Goal: Information Seeking & Learning: Learn about a topic

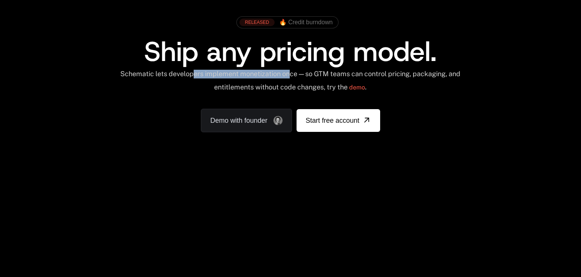
drag, startPoint x: 197, startPoint y: 72, endPoint x: 297, endPoint y: 73, distance: 99.9
click at [297, 73] on div "Schematic lets developers implement monetization once — so GTM teams can contro…" at bounding box center [291, 83] width 342 height 27
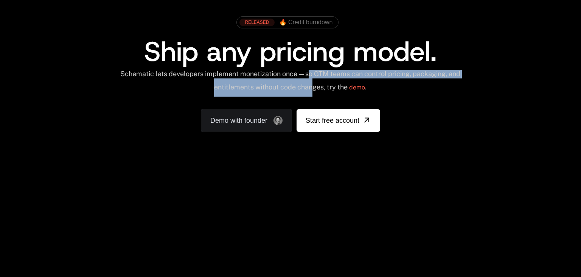
drag, startPoint x: 314, startPoint y: 73, endPoint x: 320, endPoint y: 84, distance: 12.1
click at [320, 84] on div "Schematic lets developers implement monetization once — so GTM teams can contro…" at bounding box center [291, 83] width 342 height 27
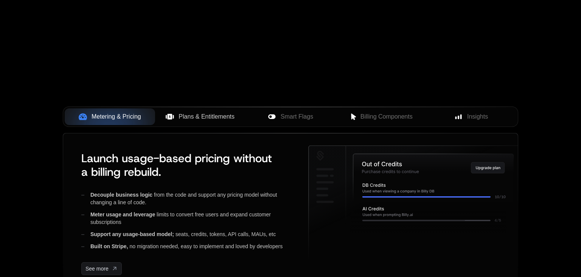
scroll to position [319, 0]
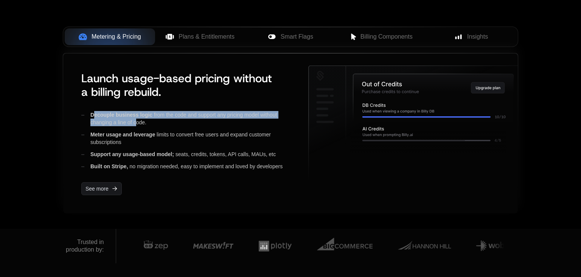
drag, startPoint x: 99, startPoint y: 110, endPoint x: 137, endPoint y: 123, distance: 40.1
click at [137, 123] on div "Decouple business logic from the code and support any pricing model without cha…" at bounding box center [188, 118] width 215 height 15
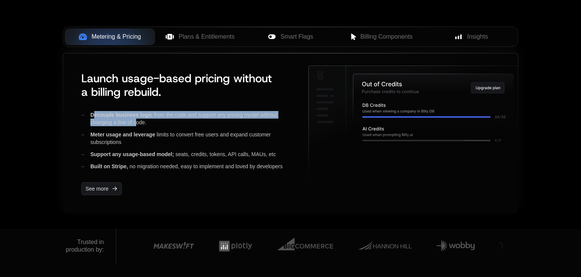
click at [137, 123] on div "Decouple business logic from the code and support any pricing model without cha…" at bounding box center [188, 118] width 215 height 15
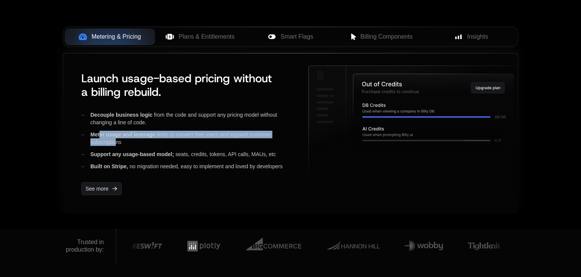
drag, startPoint x: 99, startPoint y: 134, endPoint x: 114, endPoint y: 142, distance: 17.3
click at [114, 142] on div "Meter usage and leverage limits to convert free users and expand customer subsc…" at bounding box center [188, 138] width 215 height 15
click at [115, 143] on div "Meter usage and leverage limits to convert free users and expand customer subsc…" at bounding box center [188, 138] width 215 height 15
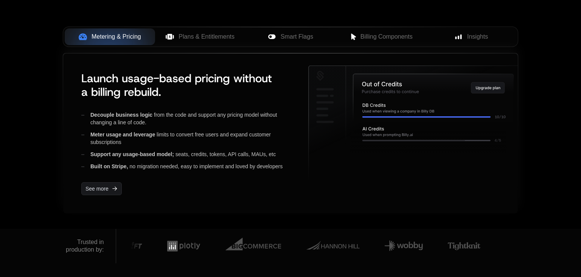
drag, startPoint x: 115, startPoint y: 143, endPoint x: 104, endPoint y: 132, distance: 15.5
click at [104, 132] on div "Meter usage and leverage limits to convert free users and expand customer subsc…" at bounding box center [188, 138] width 215 height 15
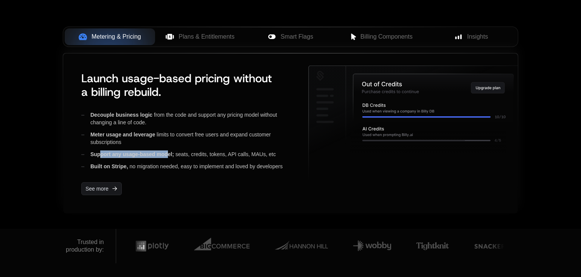
drag, startPoint x: 101, startPoint y: 152, endPoint x: 167, endPoint y: 153, distance: 66.2
click at [167, 153] on span "Support any usage-based model;" at bounding box center [132, 154] width 84 height 6
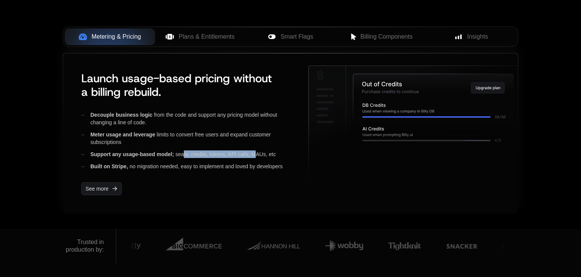
drag, startPoint x: 185, startPoint y: 153, endPoint x: 256, endPoint y: 152, distance: 70.8
click at [256, 152] on div "Support any usage-based model; seats, credits, tokens, API calls, [PERSON_NAME]…" at bounding box center [188, 154] width 215 height 8
drag, startPoint x: 165, startPoint y: 165, endPoint x: 149, endPoint y: 165, distance: 15.5
click at [164, 165] on div "Built on Stripe, no migration needed, easy to implement and loved by developers" at bounding box center [188, 166] width 215 height 8
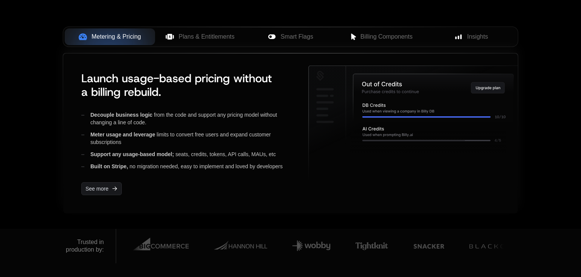
click at [149, 165] on div "Built on Stripe, no migration needed, easy to implement and loved by developers" at bounding box center [188, 166] width 215 height 8
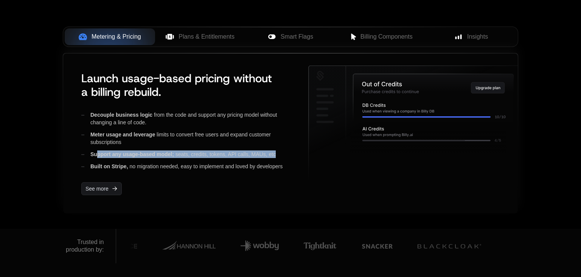
drag, startPoint x: 105, startPoint y: 152, endPoint x: 276, endPoint y: 153, distance: 171.4
click at [276, 153] on div "Support any usage-based model; seats, credits, tokens, API calls, [PERSON_NAME]…" at bounding box center [188, 154] width 215 height 8
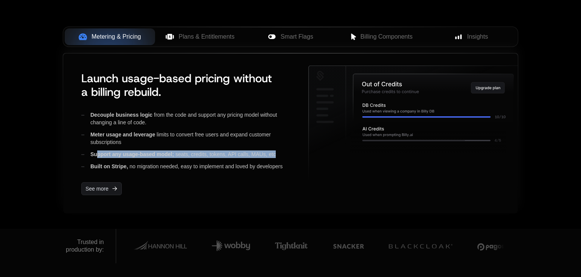
click at [183, 153] on div "Support any usage-based model; seats, credits, tokens, API calls, [PERSON_NAME]…" at bounding box center [188, 154] width 215 height 8
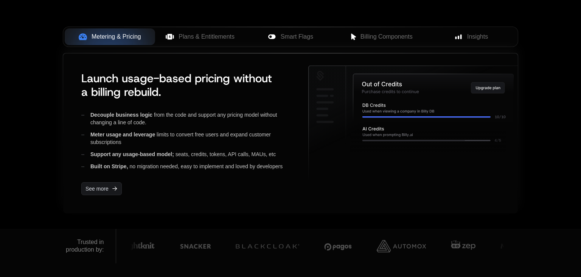
drag, startPoint x: 187, startPoint y: 153, endPoint x: 196, endPoint y: 153, distance: 8.3
click at [189, 153] on div "Support any usage-based model; seats, credits, tokens, API calls, [PERSON_NAME]…" at bounding box center [188, 154] width 215 height 8
click at [196, 153] on div "Support any usage-based model; seats, credits, tokens, API calls, [PERSON_NAME]…" at bounding box center [188, 154] width 215 height 8
click at [197, 153] on div "Support any usage-based model; seats, credits, tokens, API calls, [PERSON_NAME]…" at bounding box center [188, 154] width 215 height 8
click at [215, 153] on div "Support any usage-based model; seats, credits, tokens, API calls, [PERSON_NAME]…" at bounding box center [188, 154] width 215 height 8
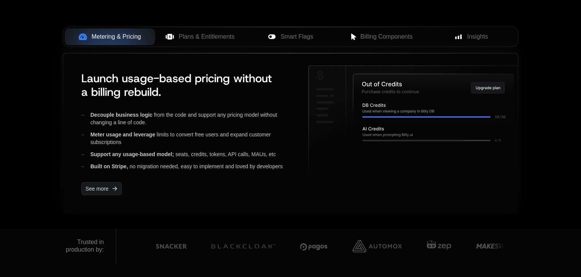
click at [233, 152] on div "Support any usage-based model; seats, credits, tokens, API calls, [PERSON_NAME]…" at bounding box center [188, 154] width 215 height 8
drag, startPoint x: 234, startPoint y: 152, endPoint x: 249, endPoint y: 149, distance: 15.7
click at [234, 152] on div "Support any usage-based model; seats, credits, tokens, API calls, [PERSON_NAME]…" at bounding box center [188, 154] width 215 height 8
click at [252, 150] on div "Support any usage-based model; seats, credits, tokens, API calls, [PERSON_NAME]…" at bounding box center [188, 154] width 215 height 8
drag, startPoint x: 252, startPoint y: 149, endPoint x: 290, endPoint y: 146, distance: 38.0
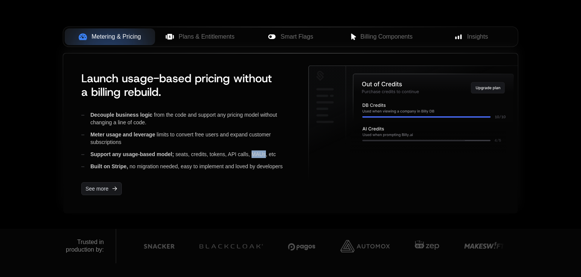
click at [256, 149] on div "Decouple business logic from the code and support any pricing model without cha…" at bounding box center [188, 140] width 215 height 59
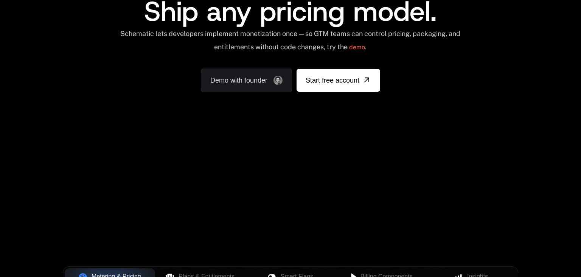
scroll to position [0, 0]
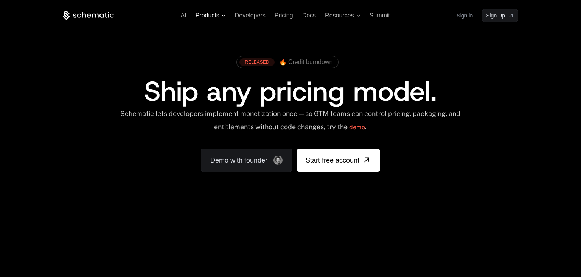
click at [219, 19] on span "Products" at bounding box center [208, 15] width 24 height 7
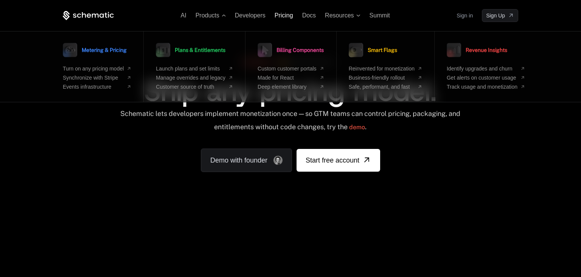
click at [287, 18] on span "Pricing" at bounding box center [284, 15] width 19 height 6
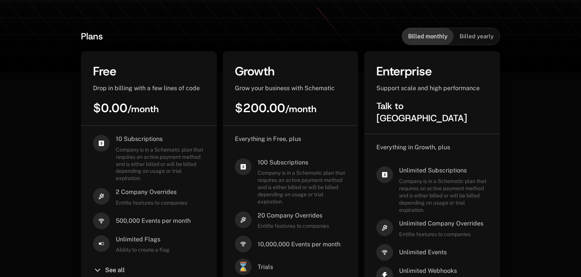
scroll to position [208, 0]
